Goal: Transaction & Acquisition: Purchase product/service

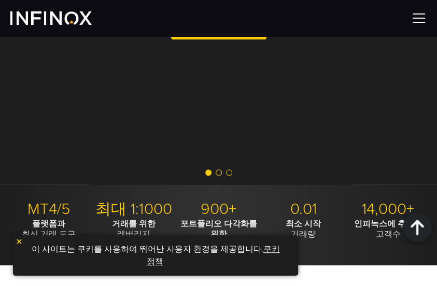
scroll to position [155, 0]
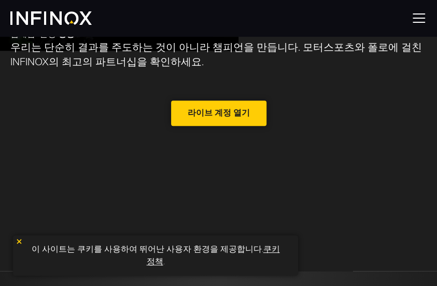
click at [219, 113] on span at bounding box center [219, 113] width 0 height 0
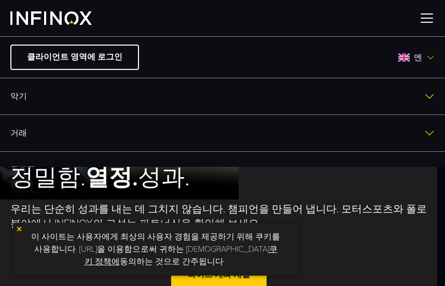
click at [415, 58] on span "엔" at bounding box center [417, 57] width 17 height 12
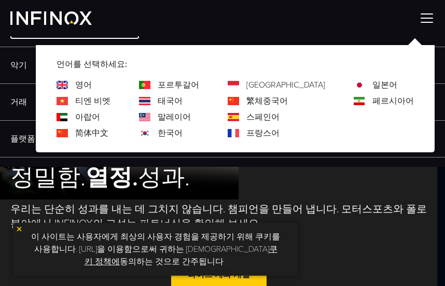
scroll to position [52, 0]
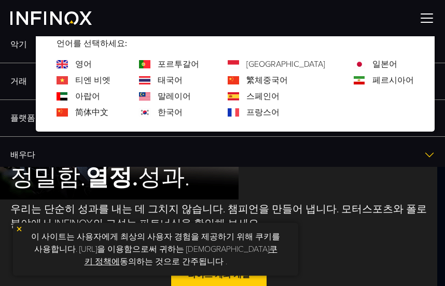
click at [173, 109] on font "한국어" at bounding box center [169, 112] width 25 height 10
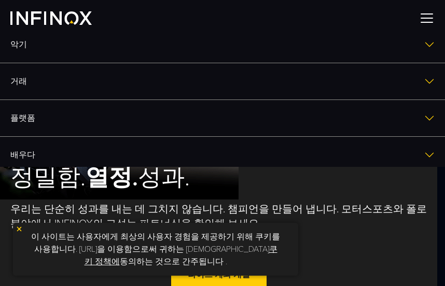
click at [424, 79] on img at bounding box center [429, 81] width 10 height 10
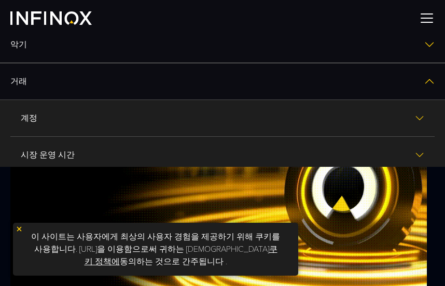
click at [32, 119] on font "계정" at bounding box center [29, 118] width 17 height 10
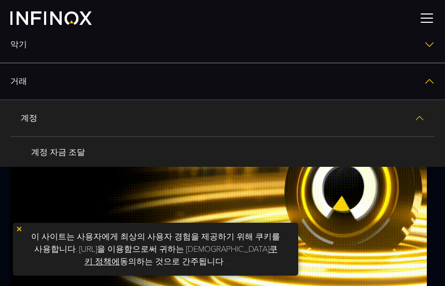
click at [30, 114] on font "계정" at bounding box center [29, 118] width 17 height 10
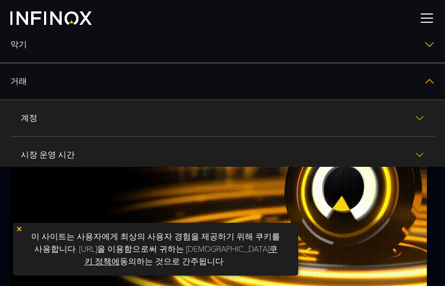
click at [62, 114] on link "계정" at bounding box center [222, 118] width 424 height 36
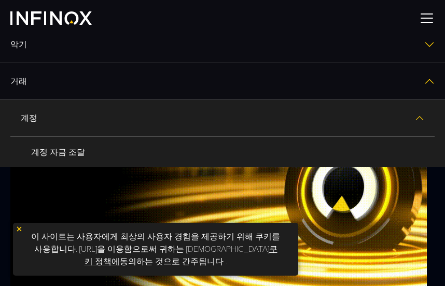
click at [63, 115] on link "계정" at bounding box center [222, 118] width 424 height 36
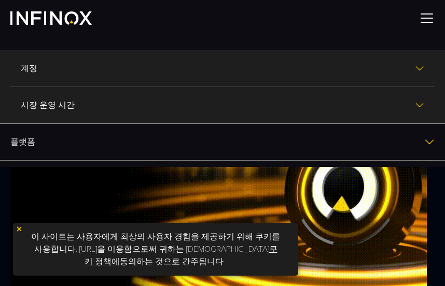
scroll to position [0, 0]
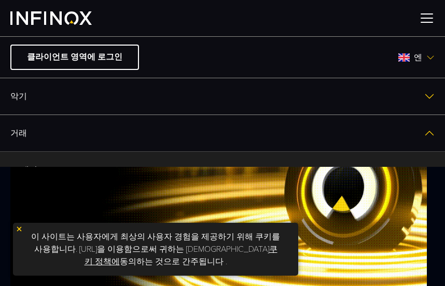
click at [70, 20] on img at bounding box center [50, 17] width 81 height 13
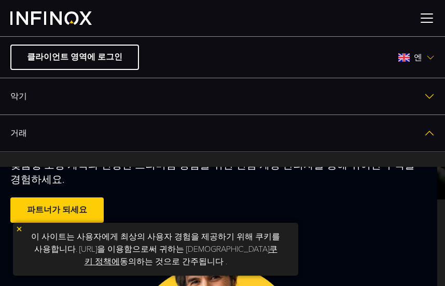
click at [267, 197] on div "프리미엄 파트너십, INFINOX PARTNERS 와 함께 비즈니스를 한 단계 업그레이드하세요 맞춤형 보상 계획과 진정한 프리미엄 경험을 위한…" at bounding box center [218, 144] width 416 height 164
click at [20, 228] on img at bounding box center [19, 228] width 7 height 7
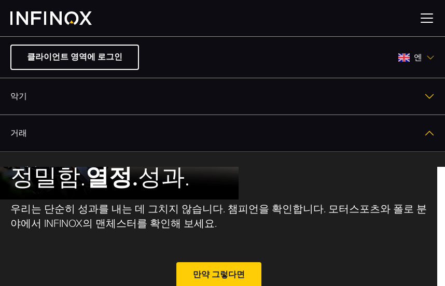
scroll to position [104, 0]
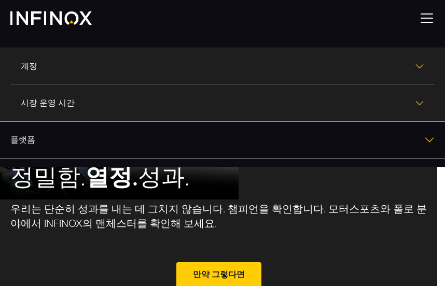
click at [24, 66] on font "계정" at bounding box center [29, 66] width 17 height 10
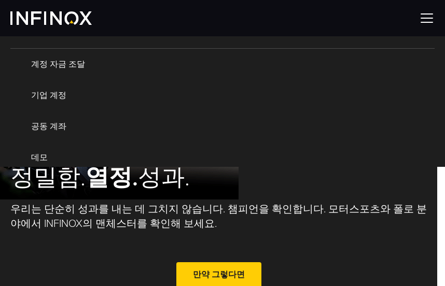
scroll to position [155, 0]
